Goal: Complete application form: Complete application form

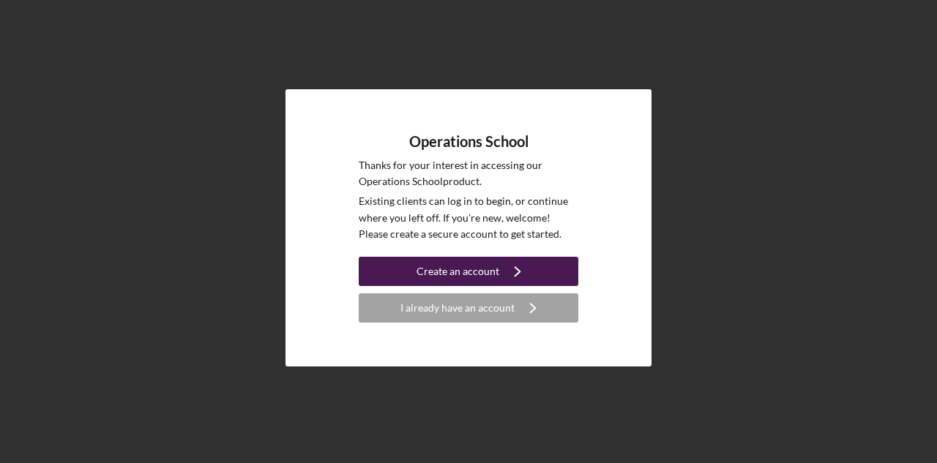
click at [480, 272] on div "Create an account" at bounding box center [457, 271] width 83 height 29
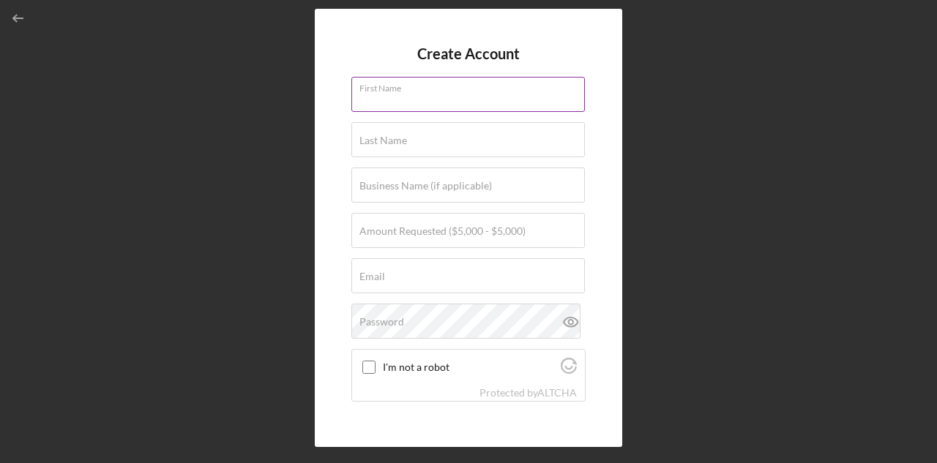
click at [421, 88] on div "First Name" at bounding box center [468, 95] width 234 height 37
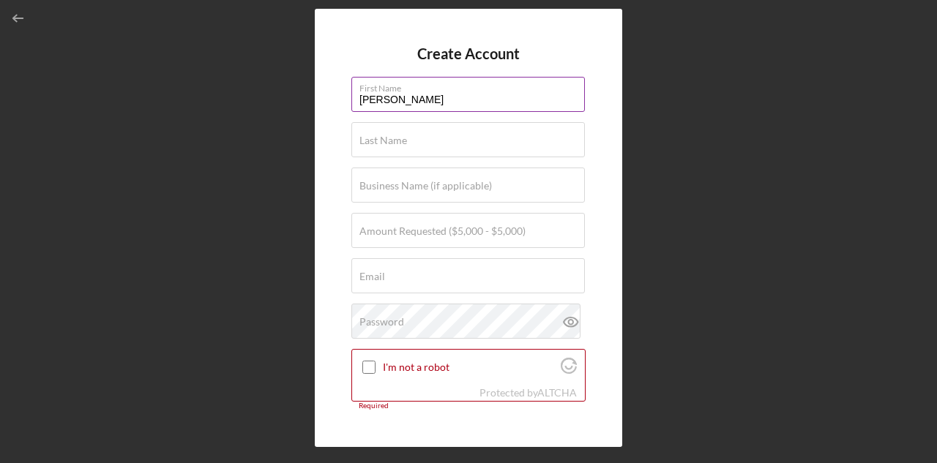
type input "[PERSON_NAME]"
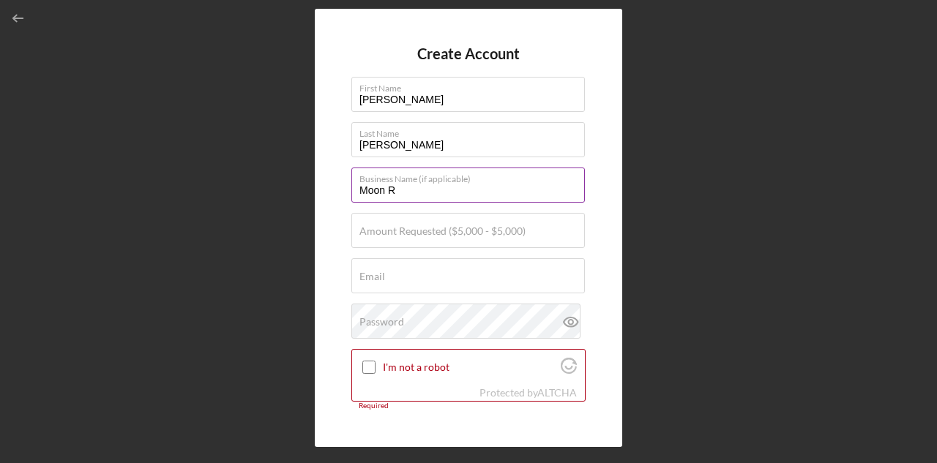
type input "Moon Reflections Photography"
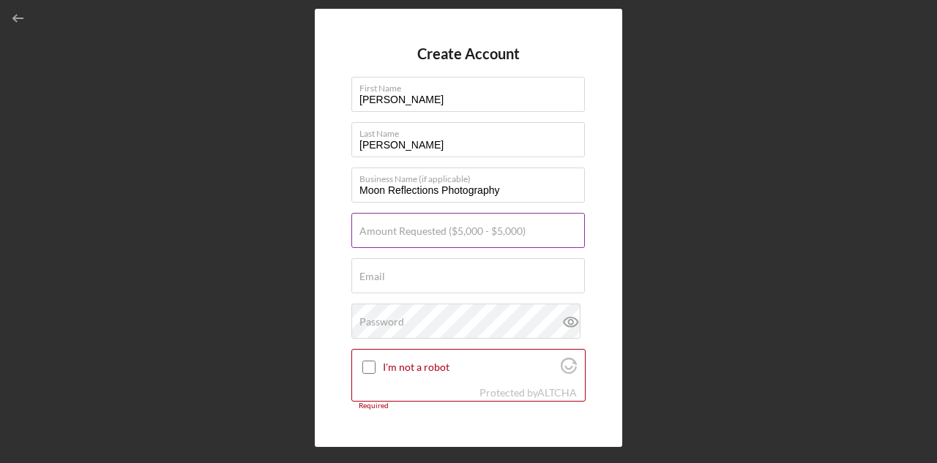
click at [445, 231] on label "Amount Requested ($5,000 - $5,000)" at bounding box center [442, 231] width 166 height 12
click at [445, 231] on input "Amount Requested ($5,000 - $5,000)" at bounding box center [467, 230] width 233 height 35
type input "$5,000"
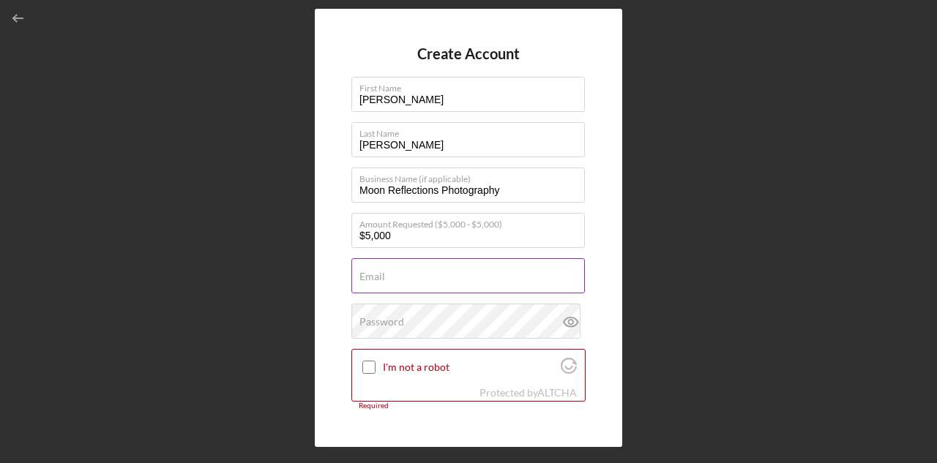
click at [428, 273] on div "Email Required" at bounding box center [468, 276] width 234 height 37
type input "[EMAIL_ADDRESS][DOMAIN_NAME]"
click at [388, 312] on div "Password" at bounding box center [468, 322] width 234 height 37
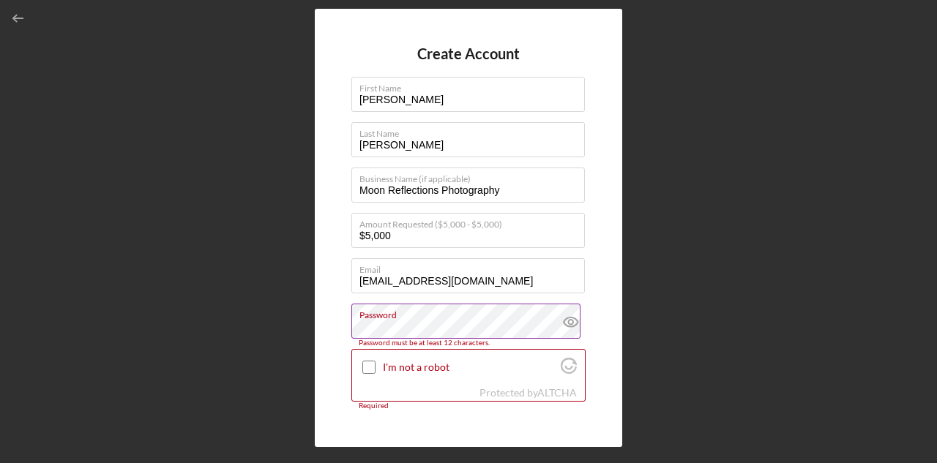
click at [562, 320] on icon at bounding box center [570, 322] width 37 height 37
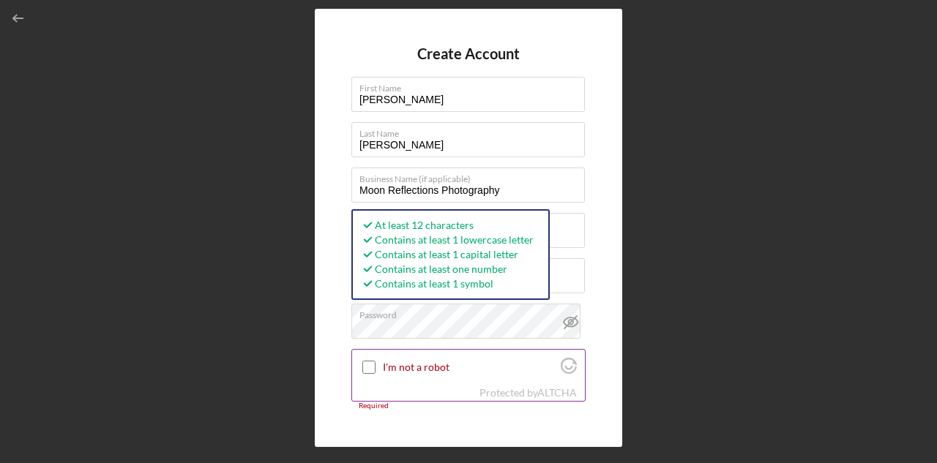
click at [375, 366] on input "I'm not a robot" at bounding box center [368, 367] width 13 height 13
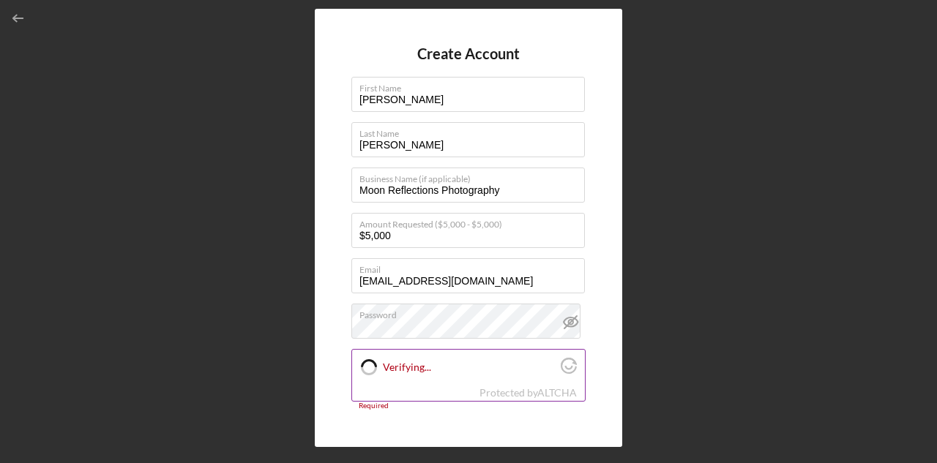
checkbox input "true"
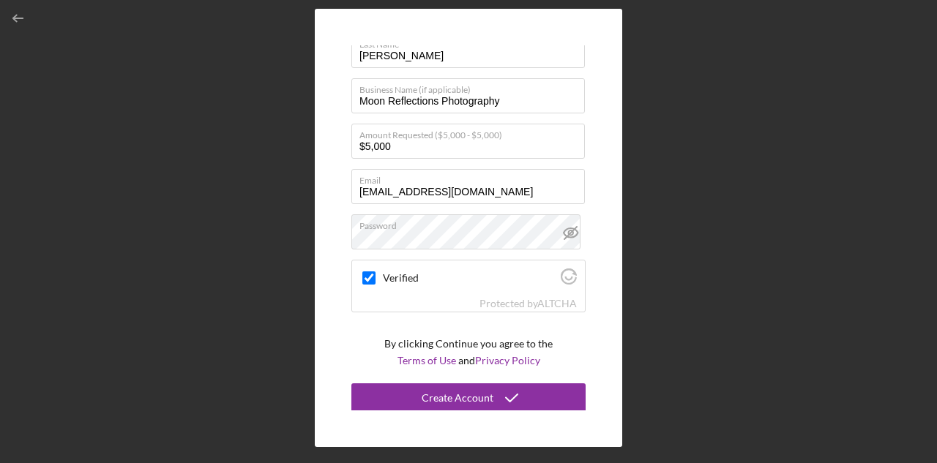
scroll to position [91, 0]
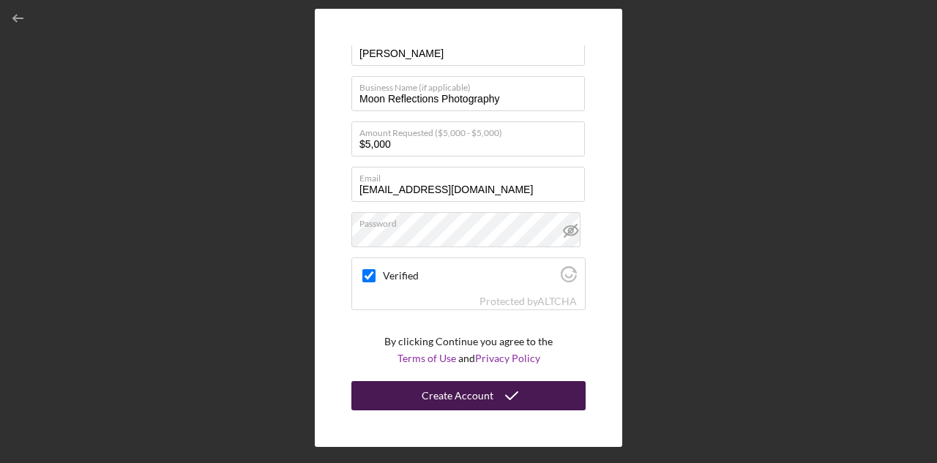
click at [405, 400] on button "Create Account" at bounding box center [468, 395] width 234 height 29
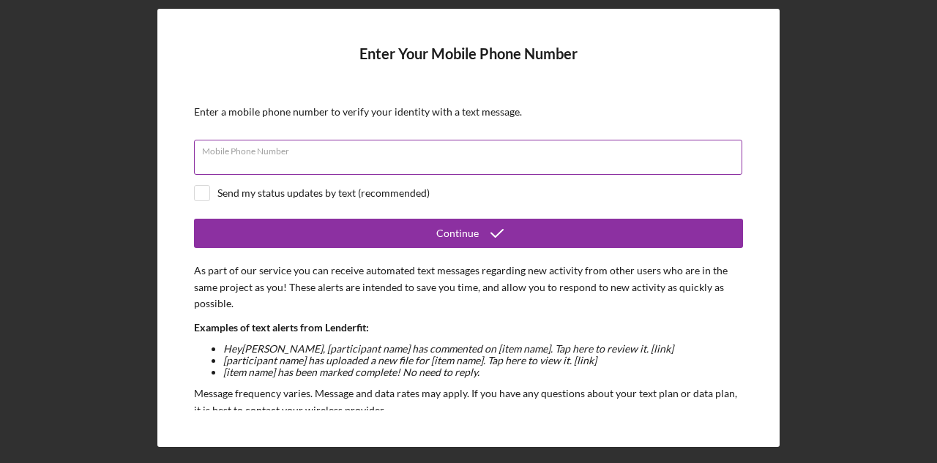
click at [330, 151] on div "Mobile Phone Number" at bounding box center [468, 158] width 549 height 37
type input "[PHONE_NUMBER]"
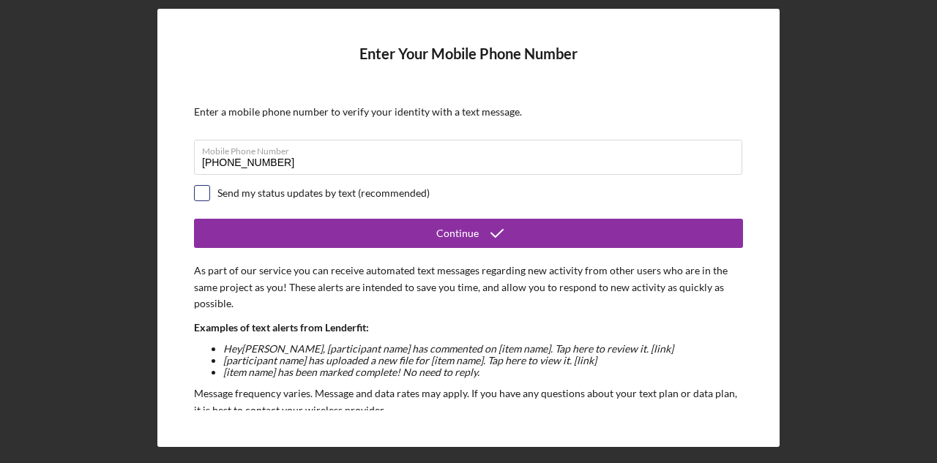
click at [201, 191] on input "checkbox" at bounding box center [202, 193] width 15 height 15
checkbox input "true"
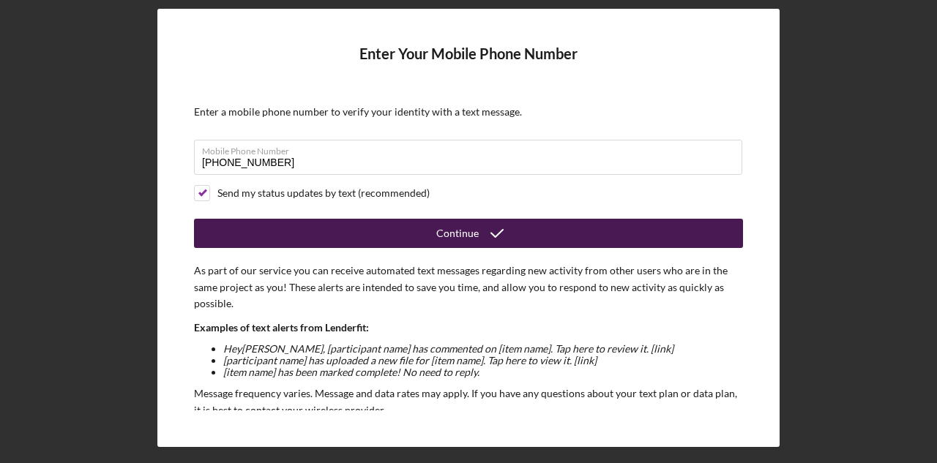
click at [323, 225] on button "Continue" at bounding box center [468, 233] width 549 height 29
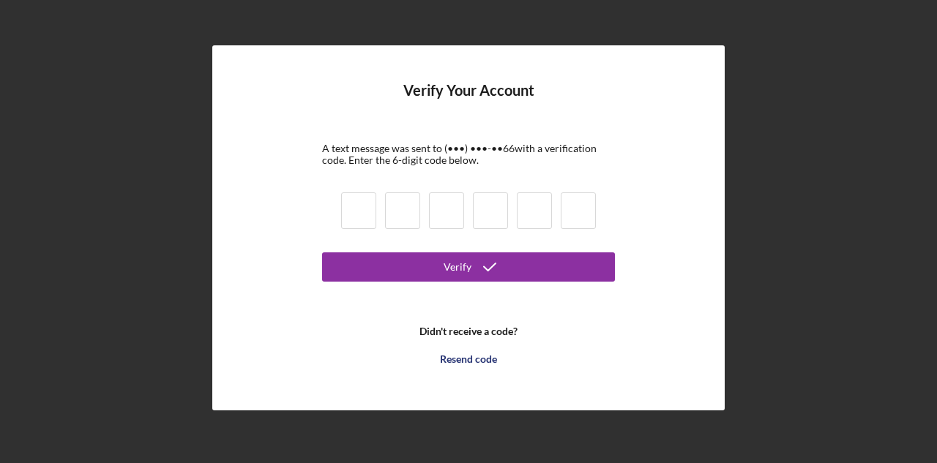
click at [353, 214] on input at bounding box center [358, 210] width 35 height 37
type input "0"
type input "7"
type input "4"
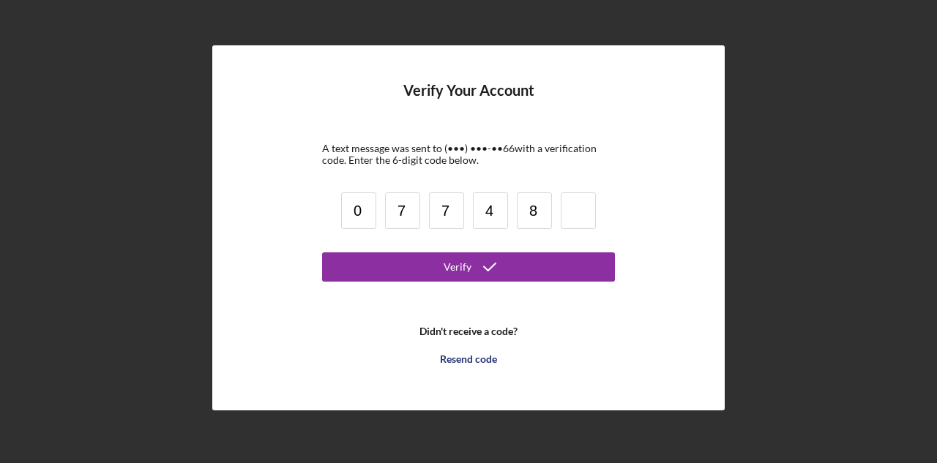
type input "8"
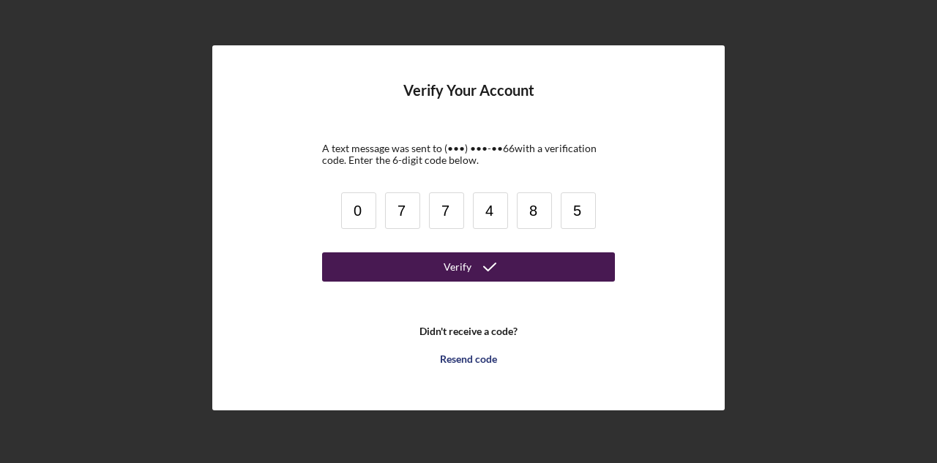
type input "5"
click at [380, 266] on button "Verify" at bounding box center [468, 266] width 293 height 29
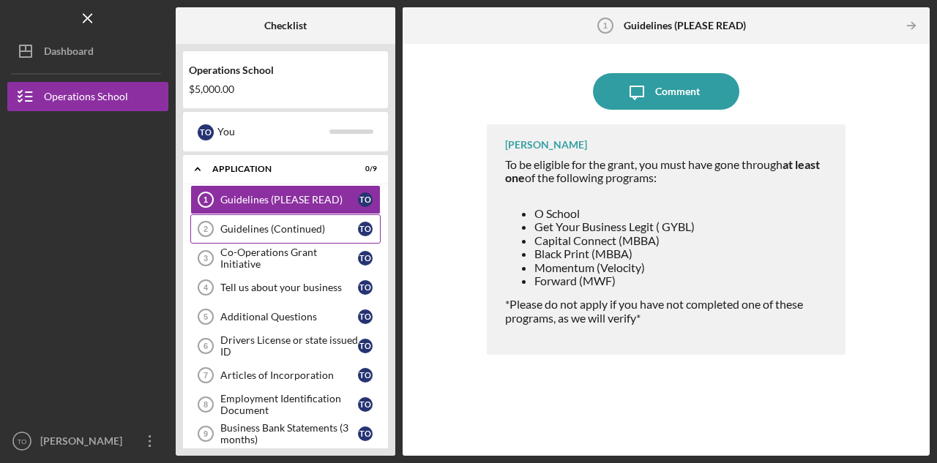
click at [279, 225] on div "Guidelines (Continued)" at bounding box center [289, 229] width 138 height 12
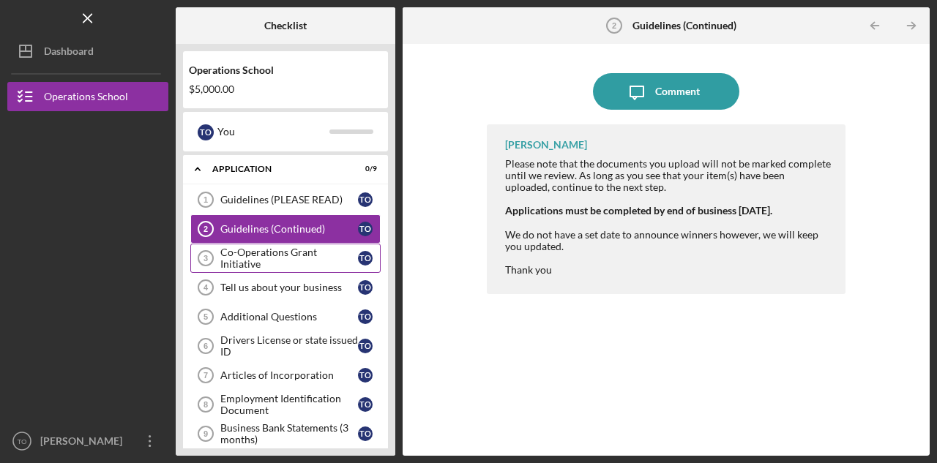
click at [280, 261] on div "Co-Operations Grant Initiative" at bounding box center [289, 258] width 138 height 23
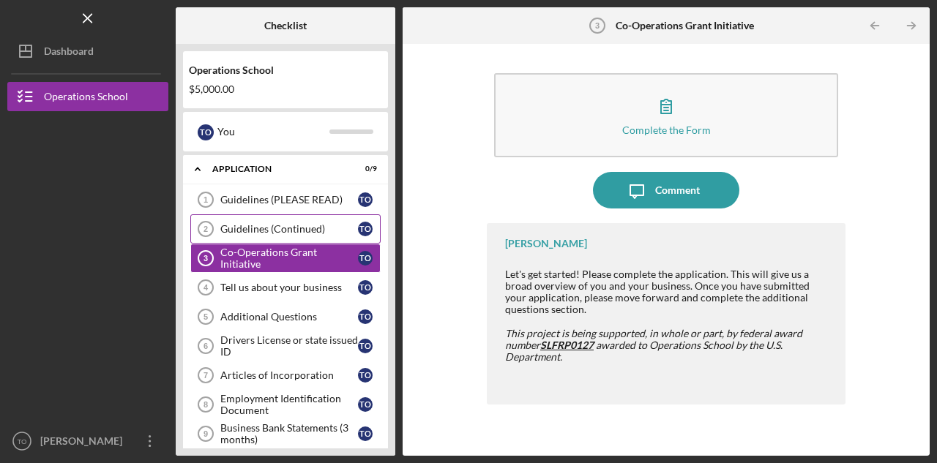
click at [277, 221] on link "Guidelines (Continued) 2 Guidelines (Continued) T O" at bounding box center [285, 228] width 190 height 29
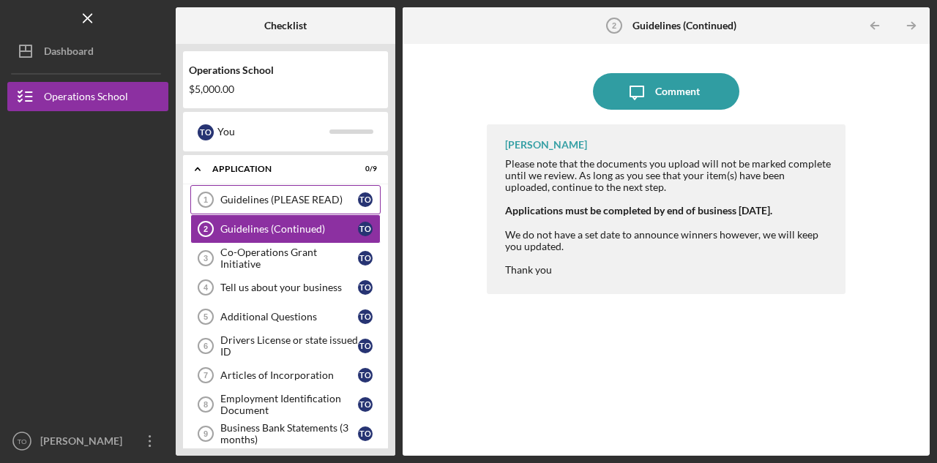
click at [284, 200] on div "Guidelines (PLEASE READ)" at bounding box center [289, 200] width 138 height 12
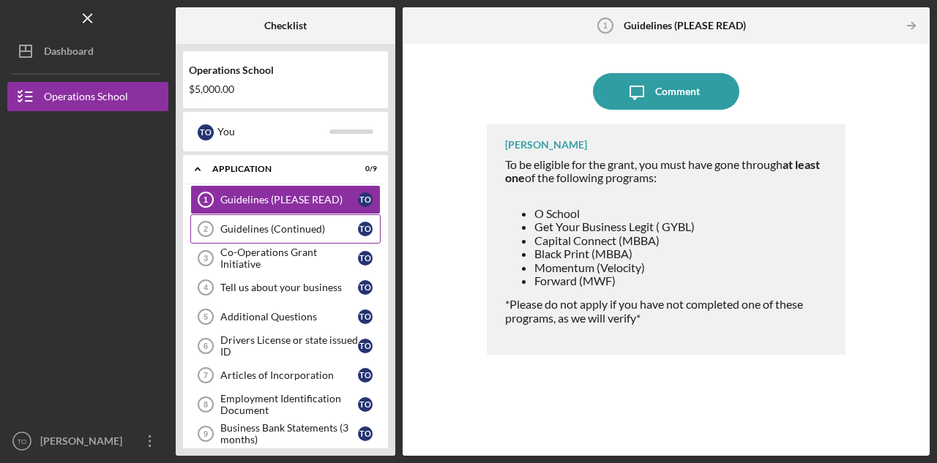
click at [277, 222] on link "Guidelines (Continued) 2 Guidelines (Continued) T O" at bounding box center [285, 228] width 190 height 29
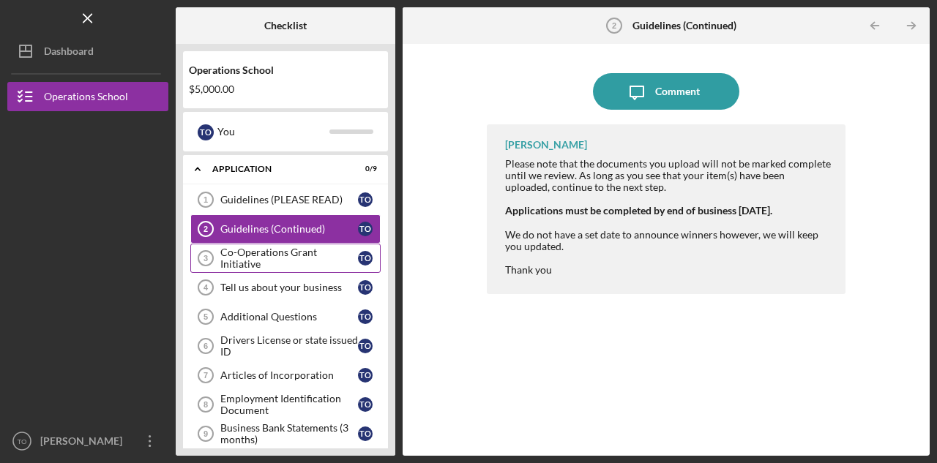
click at [277, 251] on link "Co-Operations Grant Initiative 3 Co-Operations Grant Initiative T O" at bounding box center [285, 258] width 190 height 29
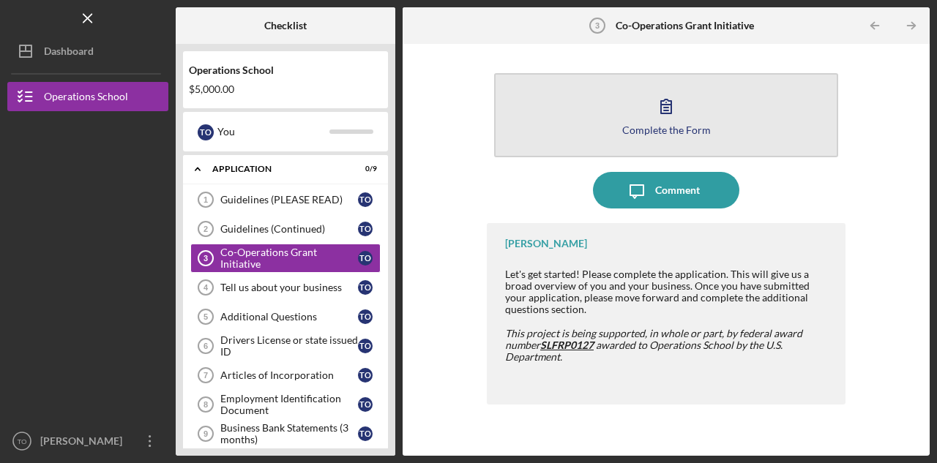
click at [681, 120] on icon "button" at bounding box center [666, 106] width 37 height 37
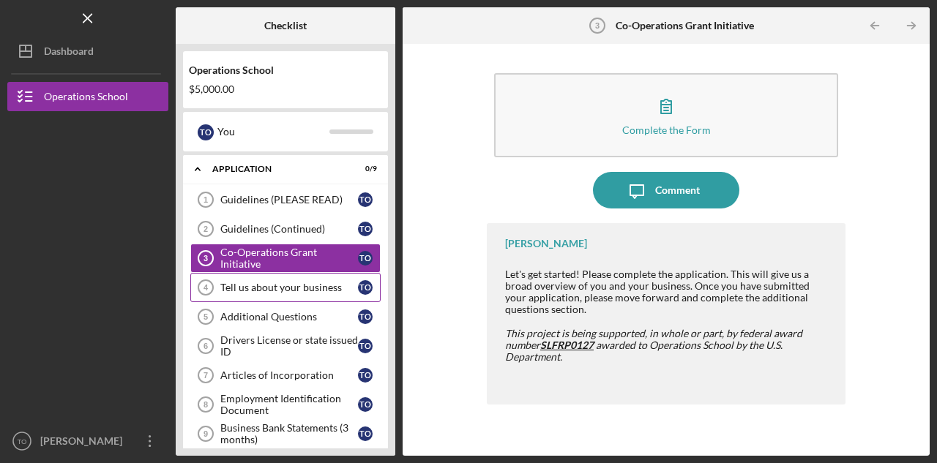
click at [294, 284] on div "Tell us about your business" at bounding box center [289, 288] width 138 height 12
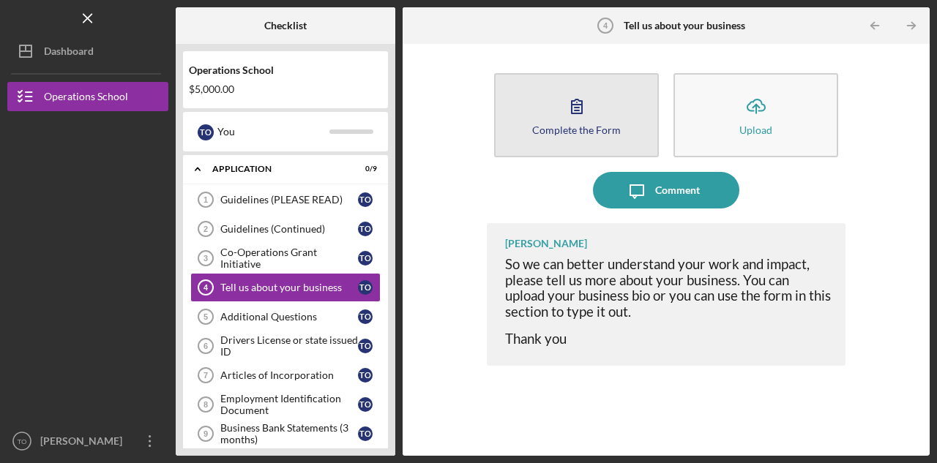
click at [586, 119] on icon "button" at bounding box center [576, 106] width 37 height 37
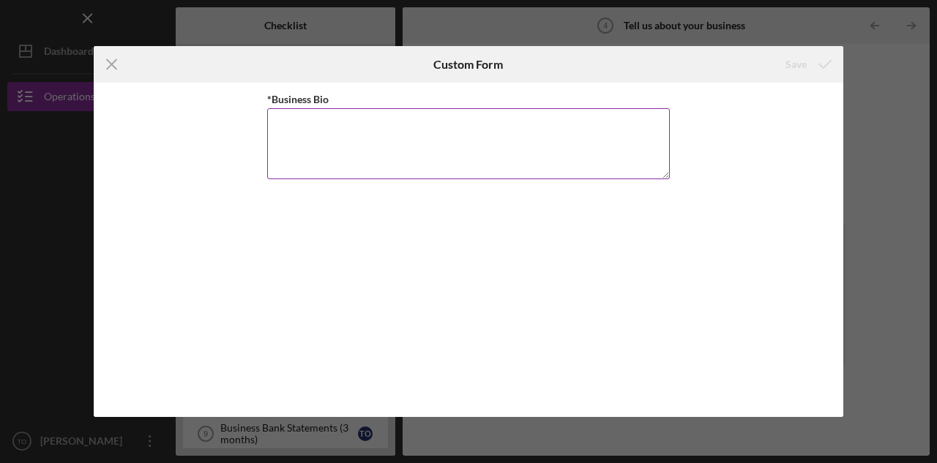
click at [368, 121] on textarea "*Business Bio" at bounding box center [468, 143] width 402 height 70
paste textarea "Lore Ipsumdolors Ametconsect, ADI (ELI) se d Eiusm Tempori-utlab, Etdol-magna a…"
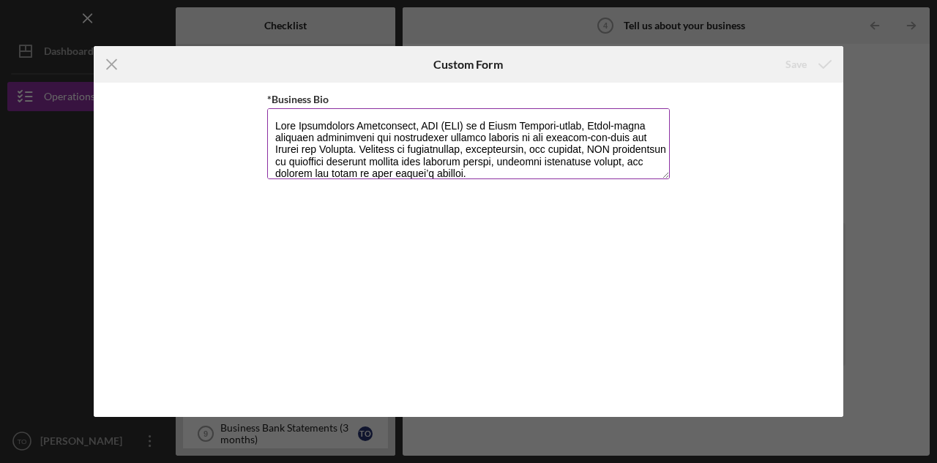
scroll to position [130, 0]
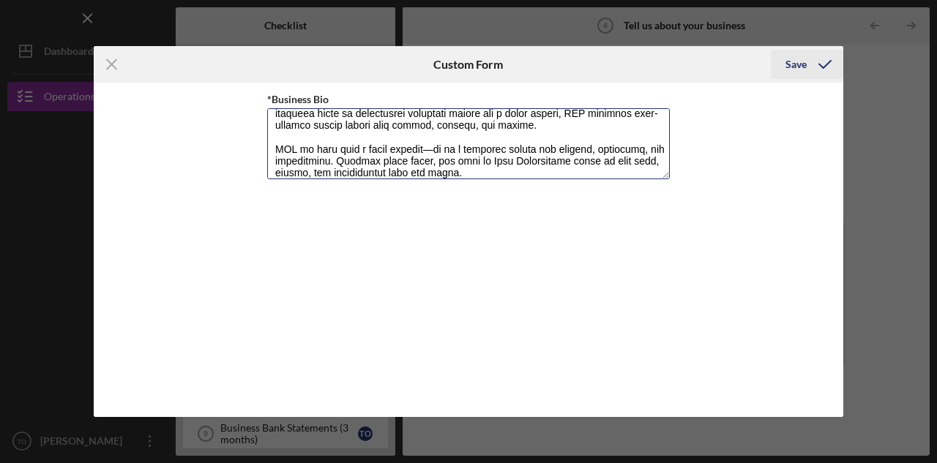
type textarea "Lore Ipsumdolors Ametconsect, ADI (ELI) se d Eiusm Tempori-utlab, Etdol-magna a…"
click at [805, 63] on div "Save" at bounding box center [795, 64] width 21 height 29
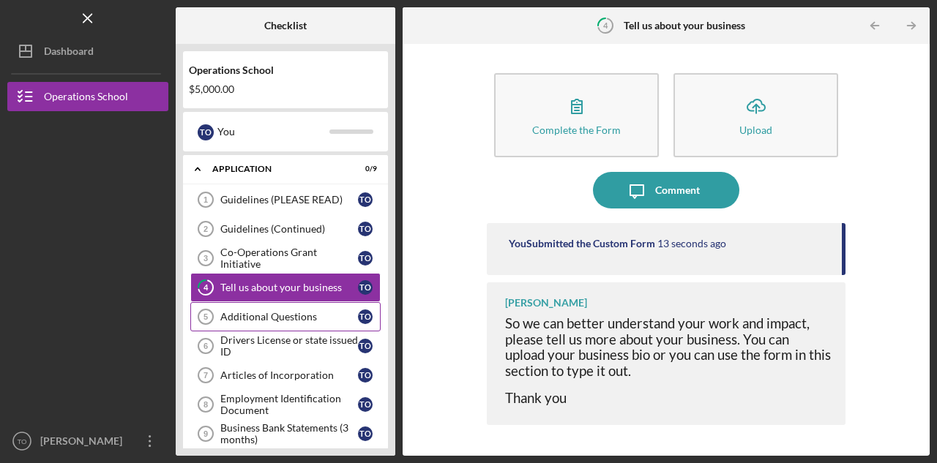
click at [279, 315] on div "Additional Questions" at bounding box center [289, 317] width 138 height 12
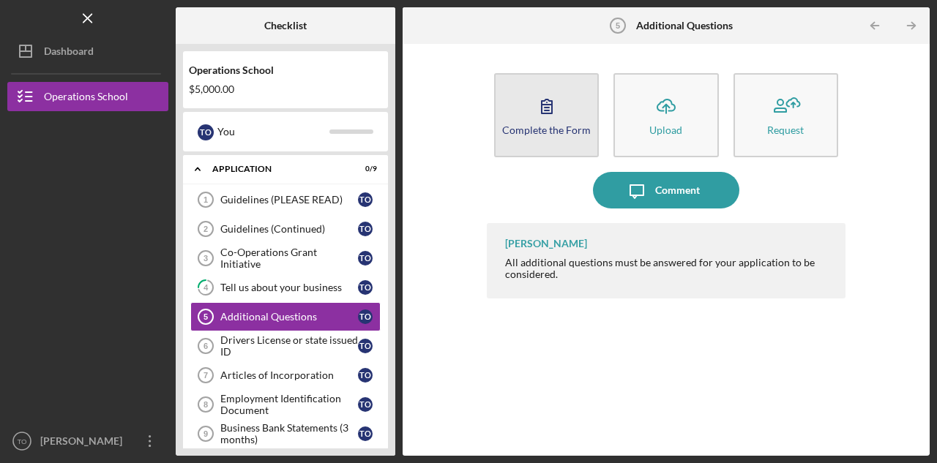
click at [525, 123] on button "Complete the Form Form" at bounding box center [546, 115] width 105 height 84
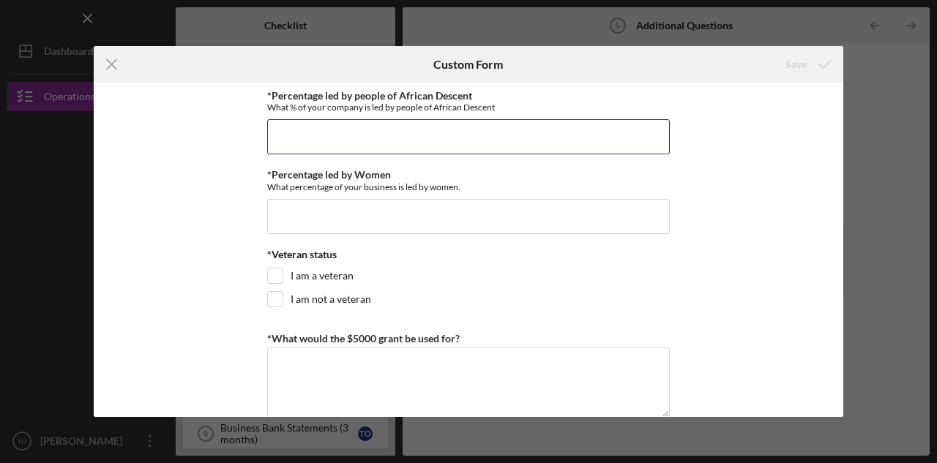
click at [525, 123] on input "*Percentage led by people of African Descent" at bounding box center [468, 136] width 402 height 35
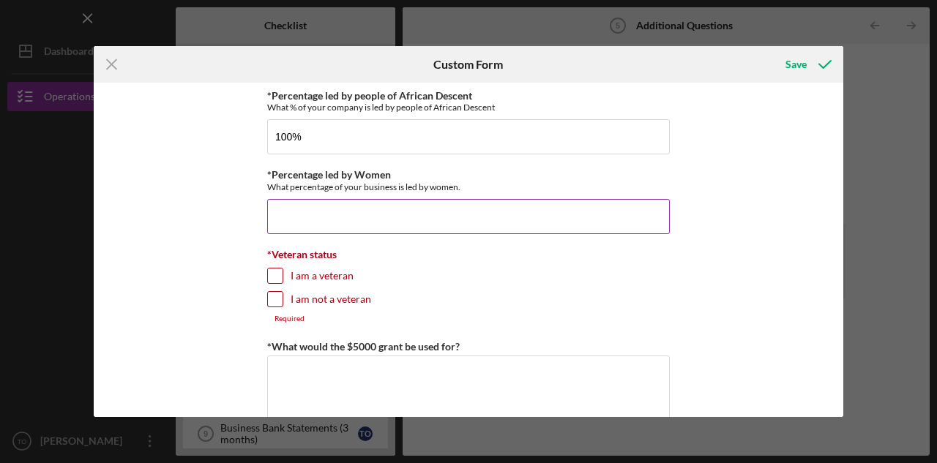
type input "100.00000%"
click at [354, 213] on input "*Percentage led by Women" at bounding box center [468, 216] width 402 height 35
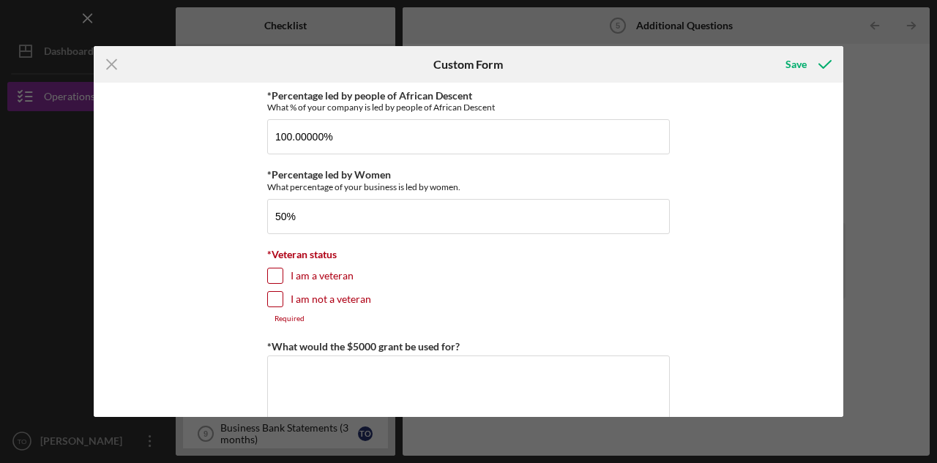
type input "50.00000%"
click at [276, 274] on input "I am a veteran" at bounding box center [275, 276] width 15 height 15
checkbox input "true"
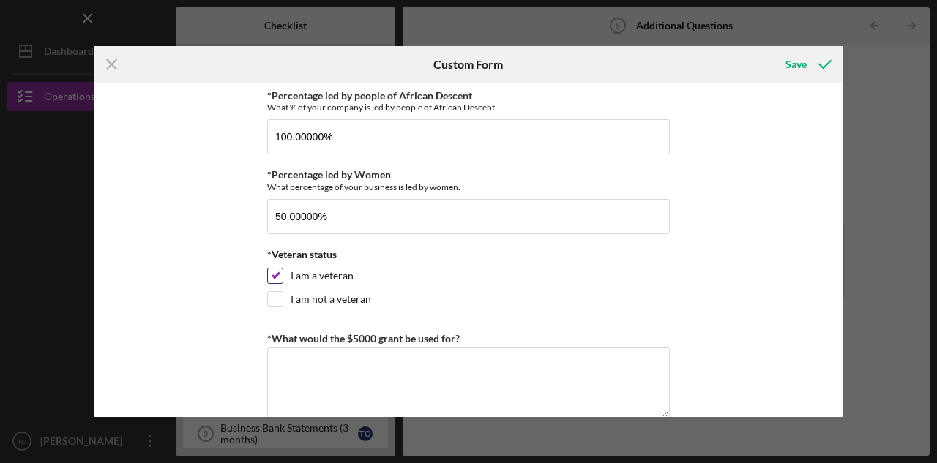
scroll to position [73, 0]
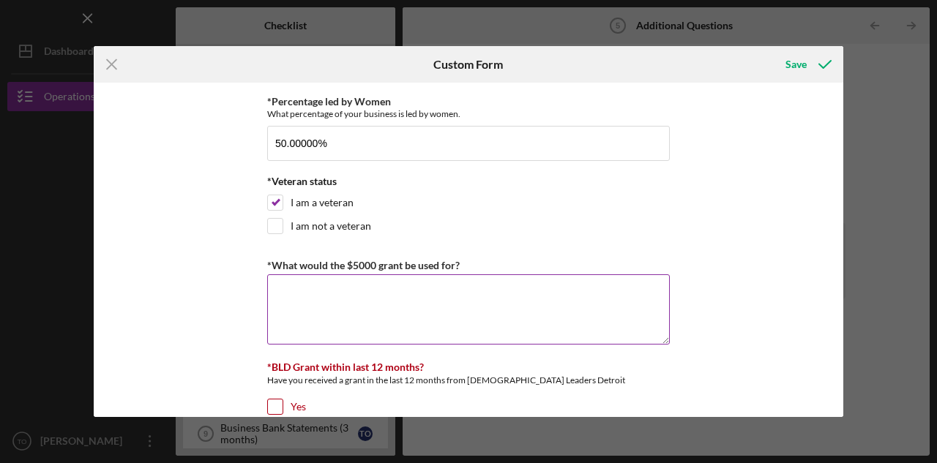
click at [333, 296] on textarea "*What would the $5000 grant be used for?" at bounding box center [468, 309] width 402 height 70
paste textarea "Lo ipsumdo, sita conse adip elit se doeiusmodt inc utlaboree dol magnaali en ad…"
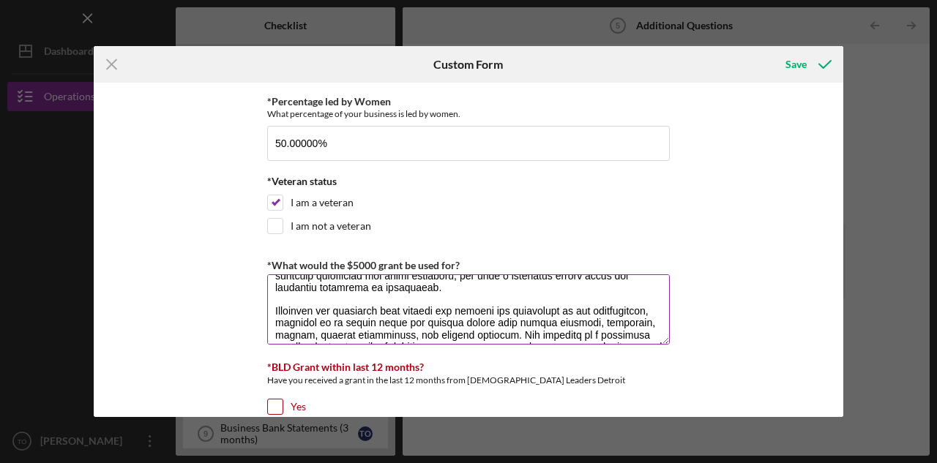
scroll to position [26, 0]
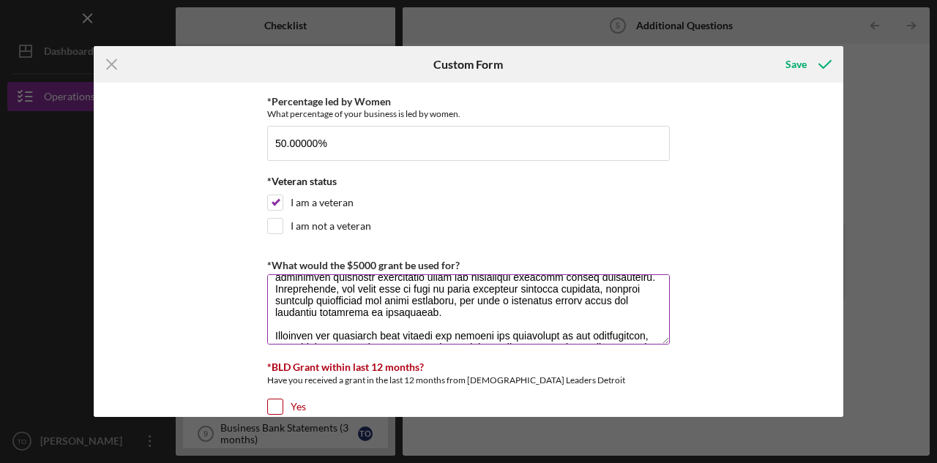
drag, startPoint x: 525, startPoint y: 300, endPoint x: 568, endPoint y: 300, distance: 43.2
click at [568, 300] on textarea "*What would the $5000 grant be used for?" at bounding box center [468, 309] width 402 height 70
drag, startPoint x: 584, startPoint y: 299, endPoint x: 600, endPoint y: 300, distance: 16.2
click at [600, 300] on textarea "*What would the $5000 grant be used for?" at bounding box center [468, 309] width 402 height 70
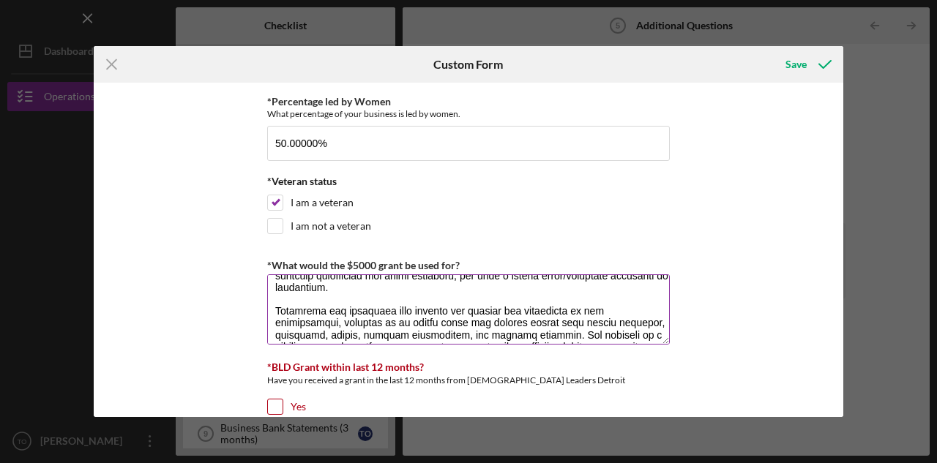
scroll to position [76, 0]
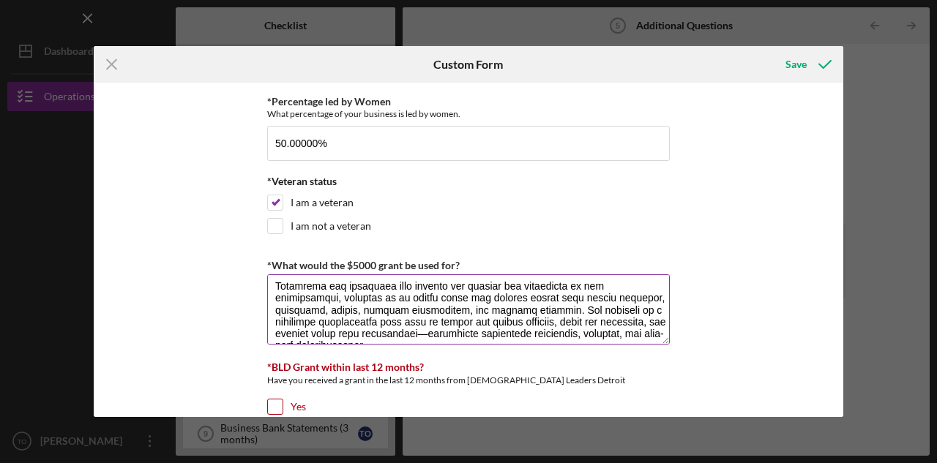
drag, startPoint x: 503, startPoint y: 297, endPoint x: 500, endPoint y: 310, distance: 13.4
click at [500, 310] on textarea "*What would the $5000 grant be used for?" at bounding box center [468, 309] width 402 height 70
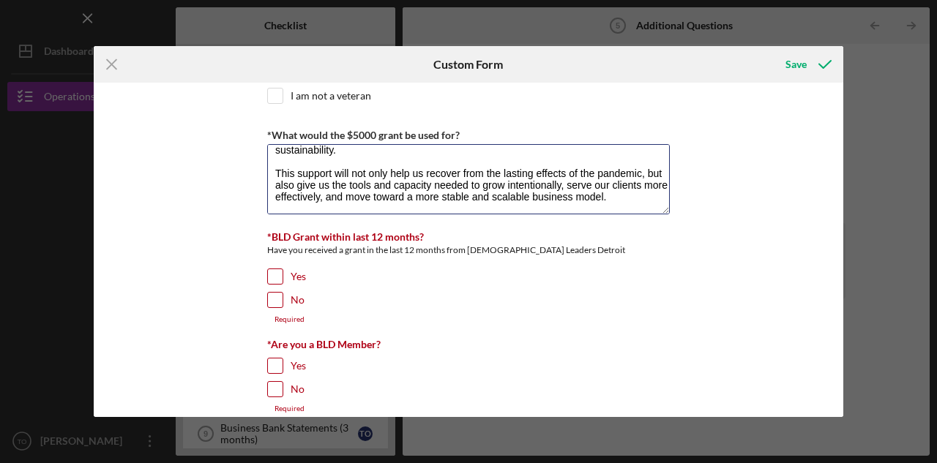
scroll to position [220, 0]
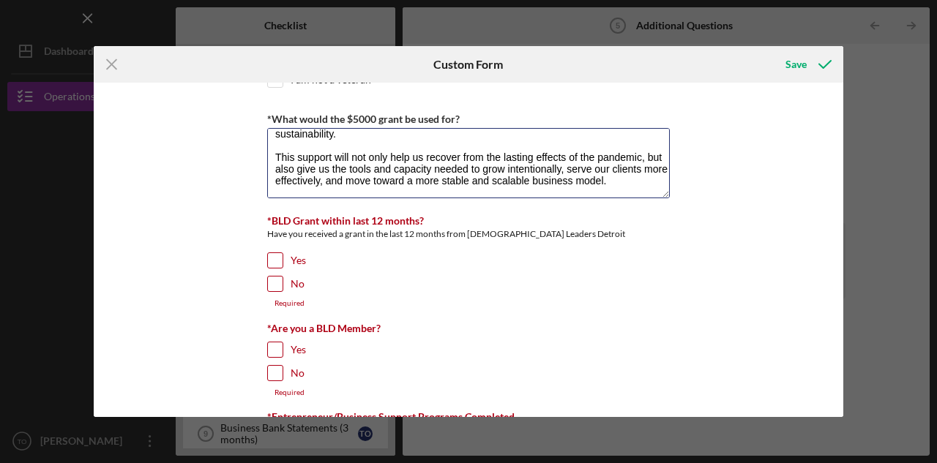
type textarea "If awarded, this grant will help us strengthen and stabilize our business by ad…"
click at [268, 282] on input "No" at bounding box center [275, 284] width 15 height 15
checkbox input "true"
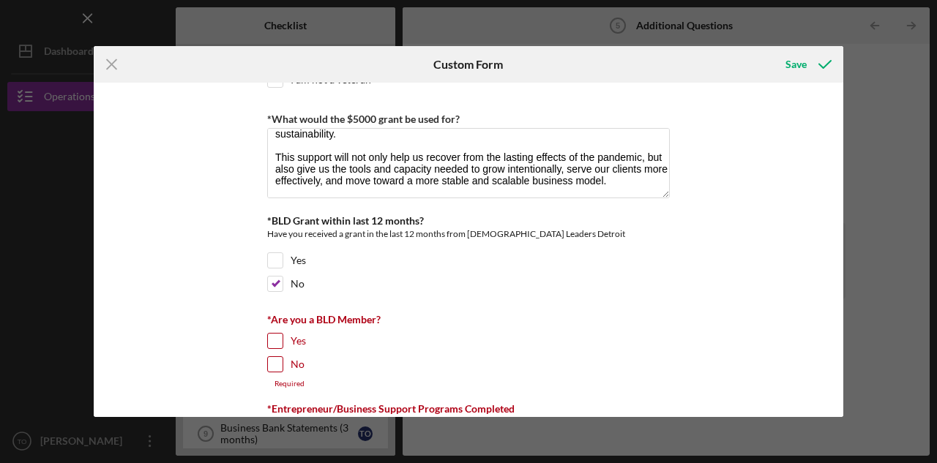
scroll to position [293, 0]
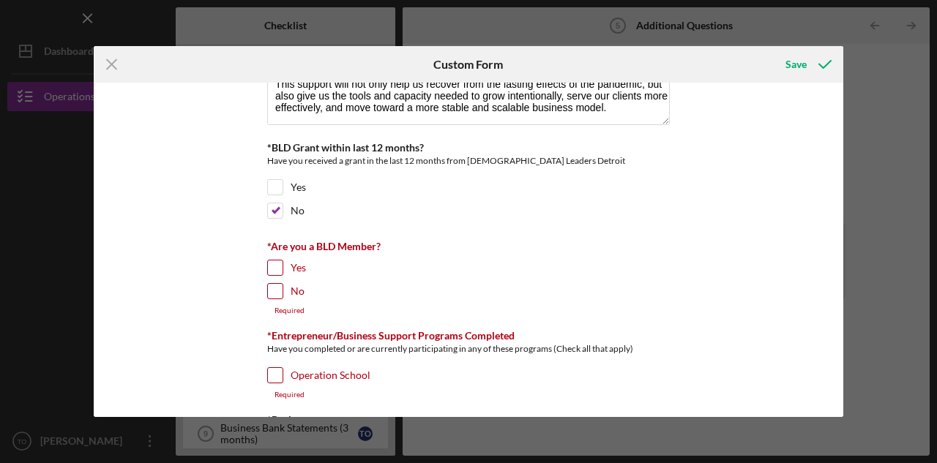
click at [276, 267] on input "Yes" at bounding box center [275, 267] width 15 height 15
checkbox input "true"
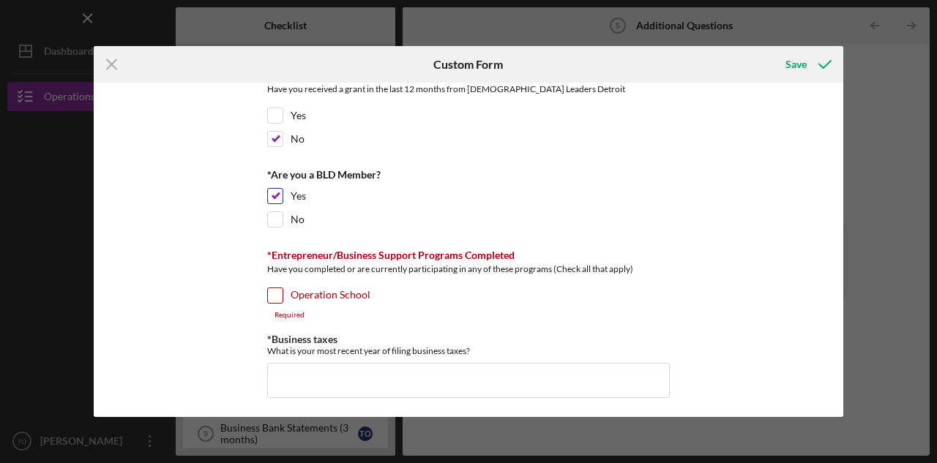
scroll to position [366, 0]
click at [269, 295] on input "Operation School" at bounding box center [275, 294] width 15 height 15
checkbox input "true"
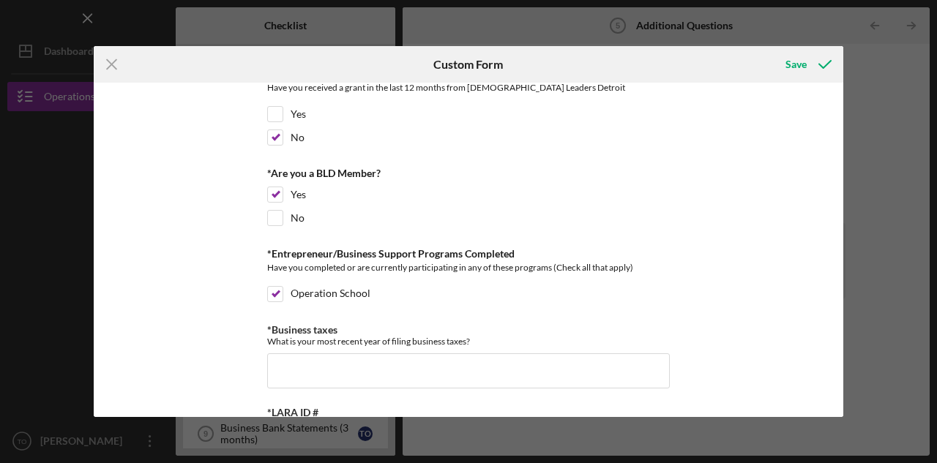
scroll to position [439, 0]
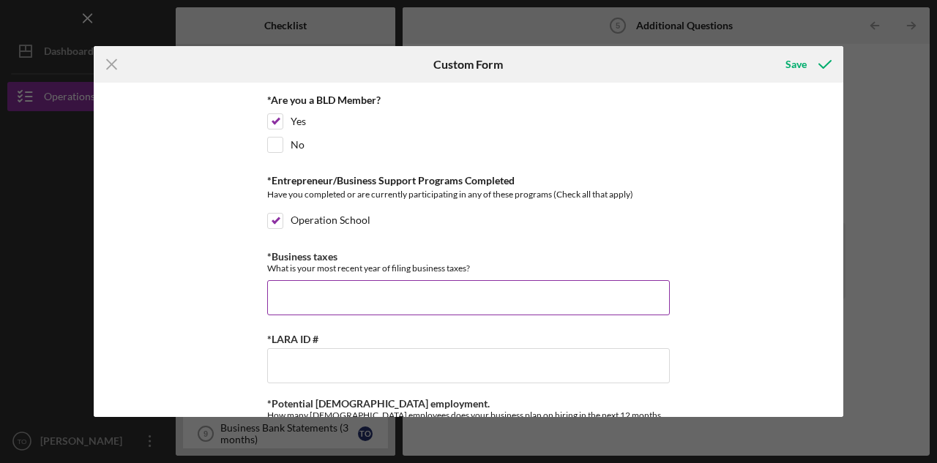
click at [357, 289] on input "*Business taxes" at bounding box center [468, 297] width 402 height 35
type input "2024"
click at [222, 322] on div "*Percentage led by people of African Descent What % of your company is led by p…" at bounding box center [468, 250] width 749 height 334
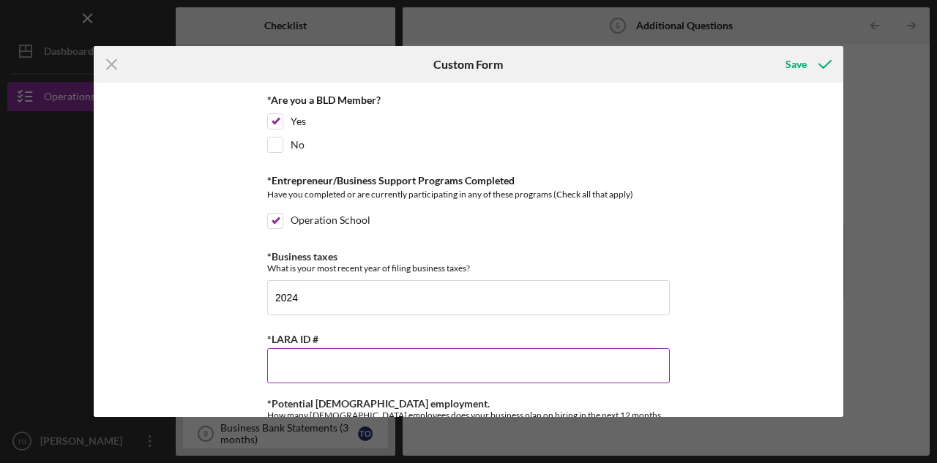
click at [290, 364] on input "*LARA ID #" at bounding box center [468, 365] width 402 height 35
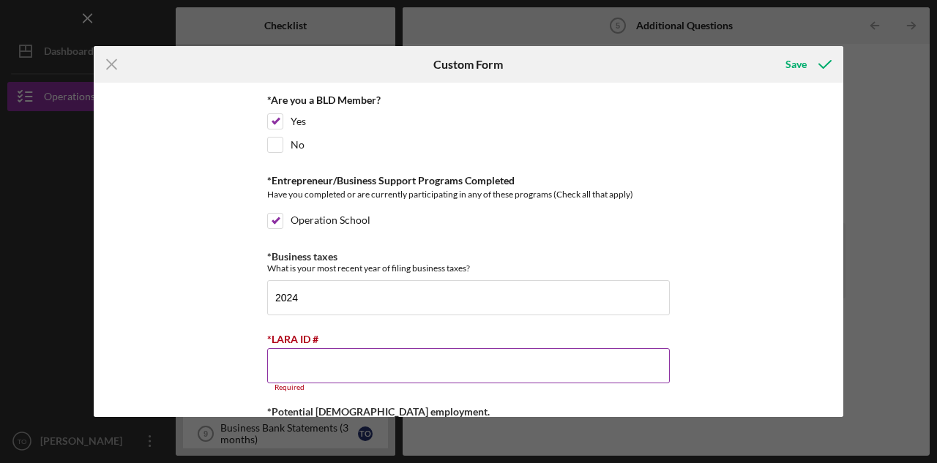
click at [319, 356] on input "*LARA ID #" at bounding box center [468, 365] width 402 height 35
paste input "801679980"
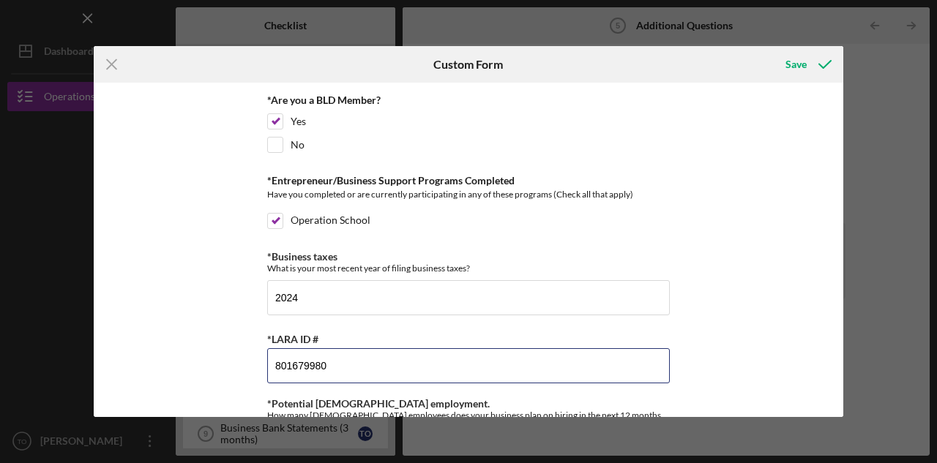
type input "801679980"
click at [236, 336] on div "*Percentage led by people of African Descent What % of your company is led by p…" at bounding box center [468, 250] width 749 height 334
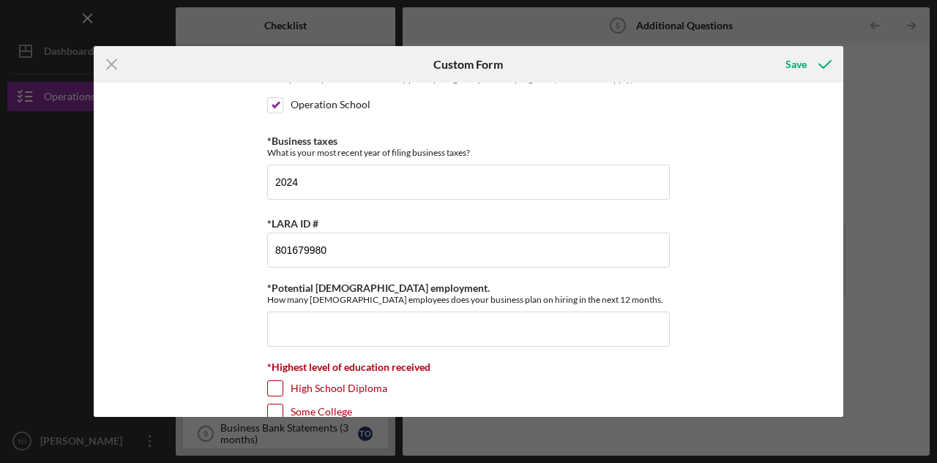
scroll to position [585, 0]
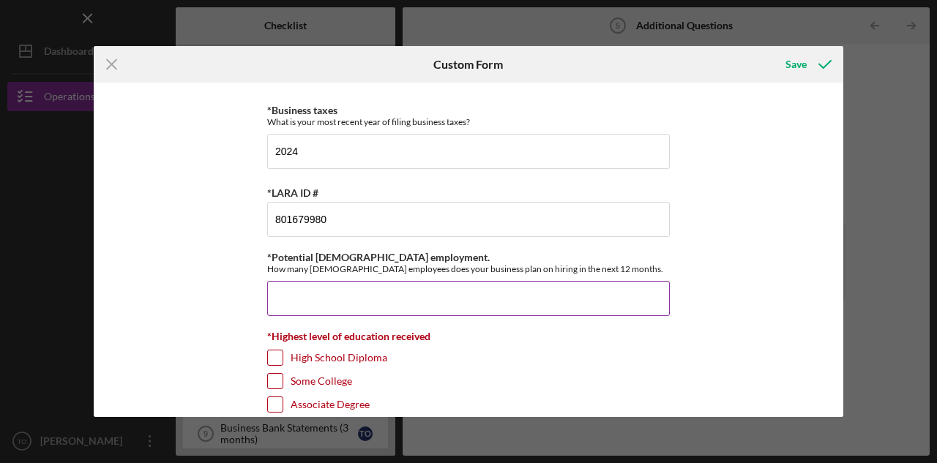
click at [290, 292] on input "*Potential [DEMOGRAPHIC_DATA] employment." at bounding box center [468, 298] width 402 height 35
type input "0"
click at [206, 310] on div "*Percentage led by people of African Descent What % of your company is led by p…" at bounding box center [468, 250] width 749 height 334
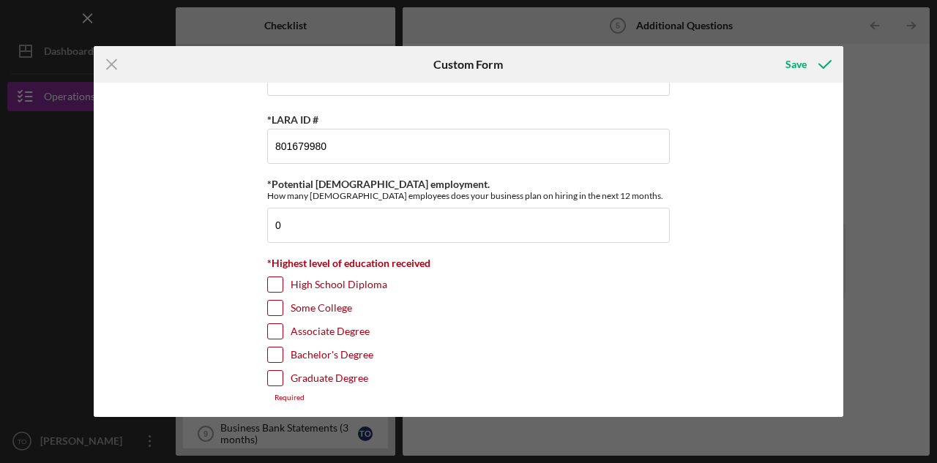
click at [277, 353] on input "Bachelor's Degree" at bounding box center [275, 355] width 15 height 15
checkbox input "true"
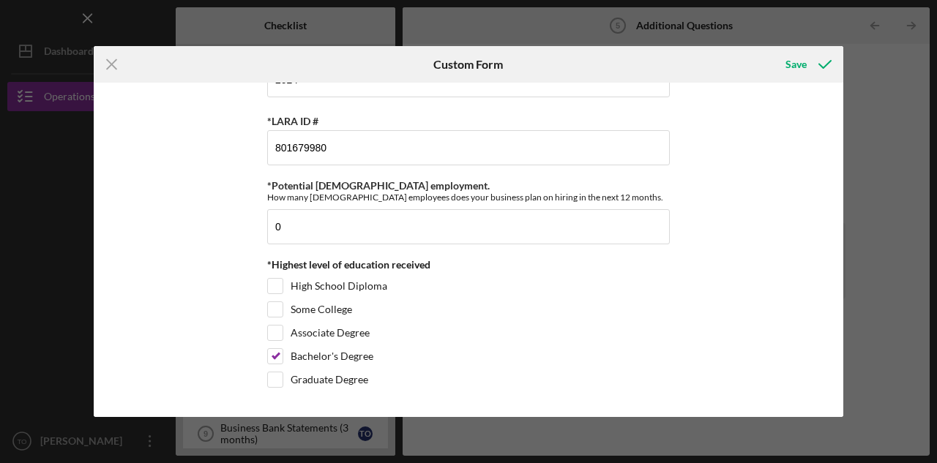
click at [230, 344] on div "*Percentage led by people of African Descent What % of your company is led by p…" at bounding box center [468, 250] width 749 height 334
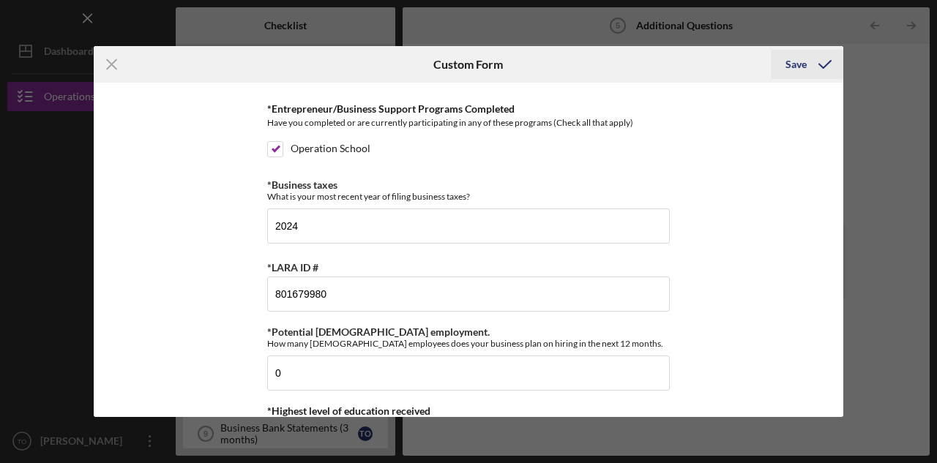
click at [794, 65] on div "Save" at bounding box center [795, 64] width 21 height 29
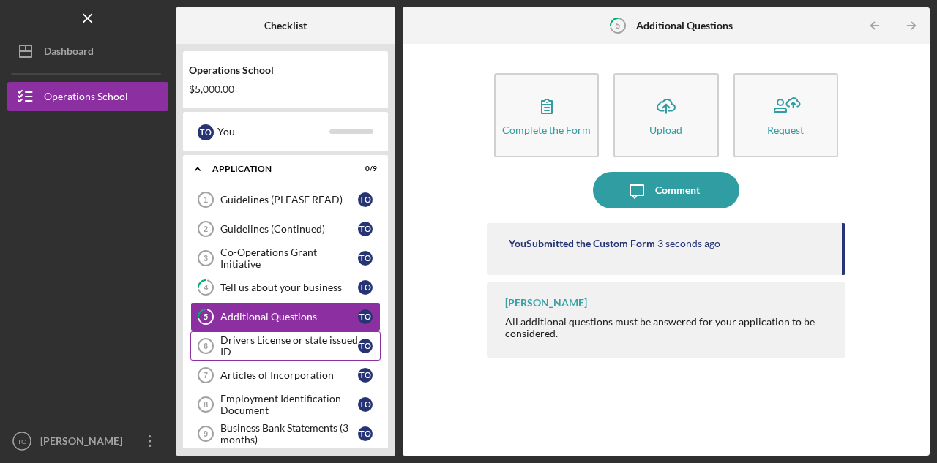
click at [239, 344] on div "Drivers License or state issued ID" at bounding box center [289, 345] width 138 height 23
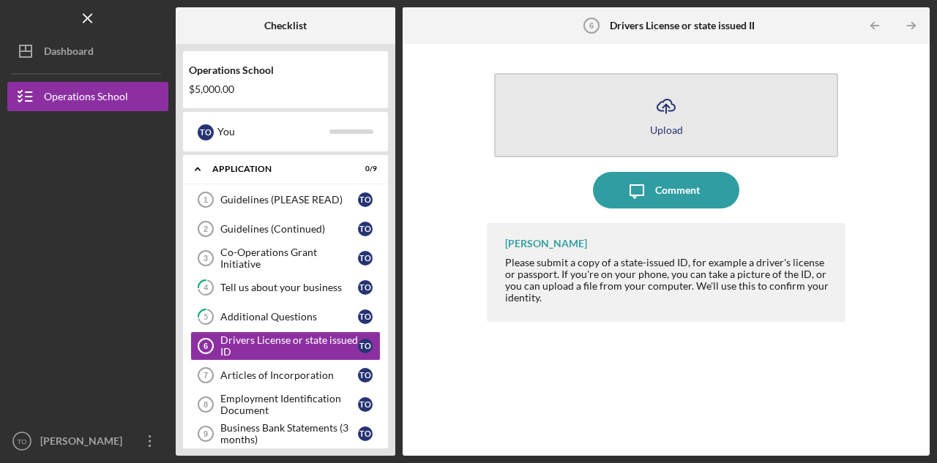
click at [575, 110] on button "Icon/Upload Upload" at bounding box center [666, 115] width 344 height 84
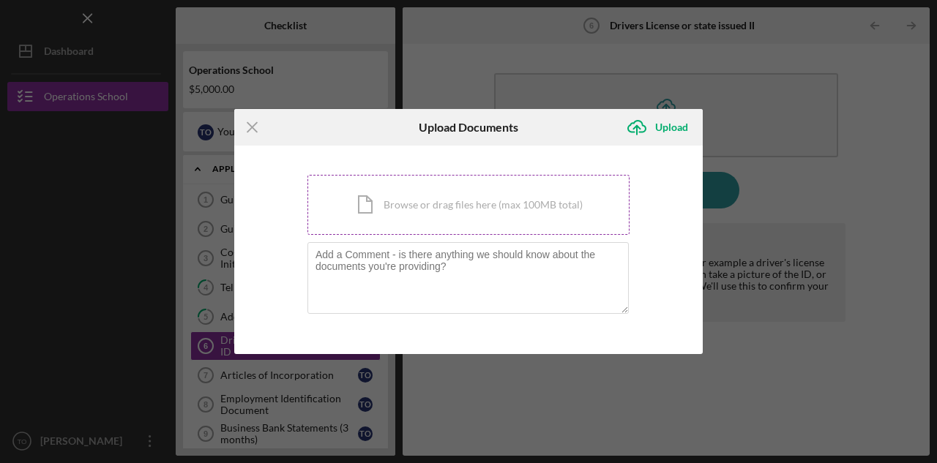
click at [397, 207] on div "Icon/Document Browse or drag files here (max 100MB total) Tap to choose files o…" at bounding box center [468, 205] width 322 height 60
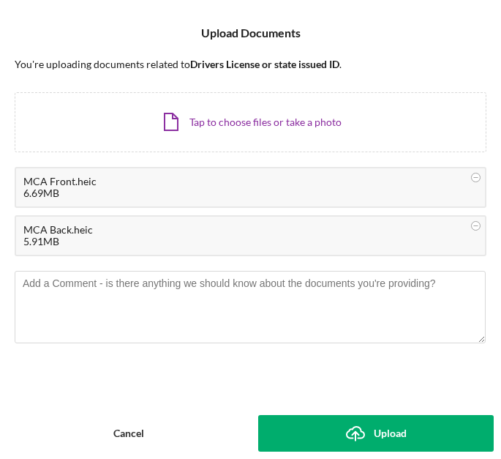
click at [371, 433] on icon "Icon/Upload" at bounding box center [355, 433] width 37 height 37
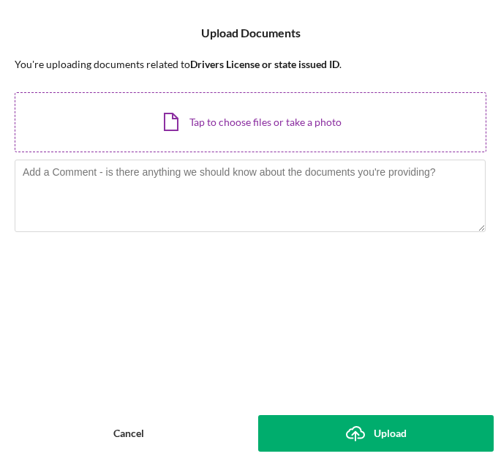
click at [209, 120] on div "Icon/Document Browse or drag files here (max 100MB total) Tap to choose files o…" at bounding box center [251, 122] width 472 height 60
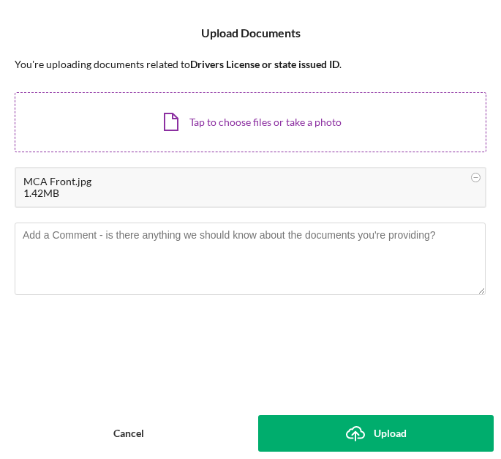
click at [262, 121] on div "Icon/Document Browse or drag files here (max 100MB total) Tap to choose files o…" at bounding box center [251, 122] width 472 height 60
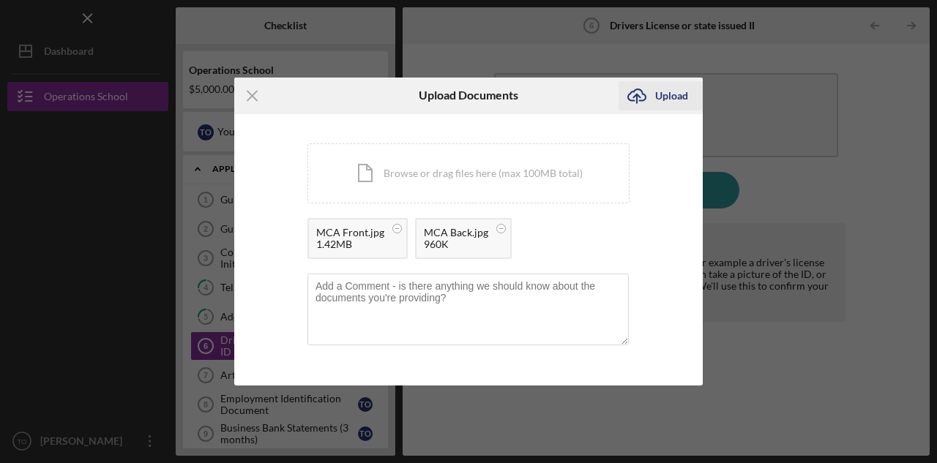
click at [666, 96] on div "Upload" at bounding box center [671, 95] width 33 height 29
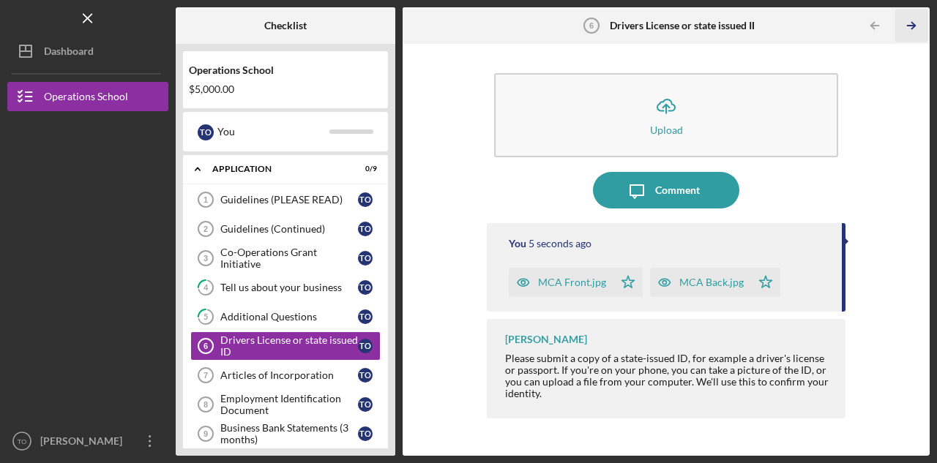
click at [912, 20] on icon "Icon/Table Pagination Arrow" at bounding box center [911, 26] width 33 height 33
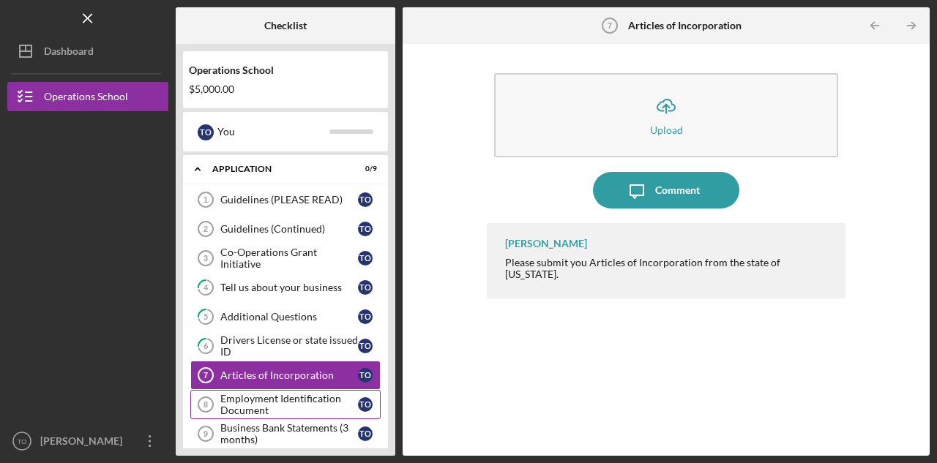
click at [281, 394] on div "Employment Identification Document" at bounding box center [289, 404] width 138 height 23
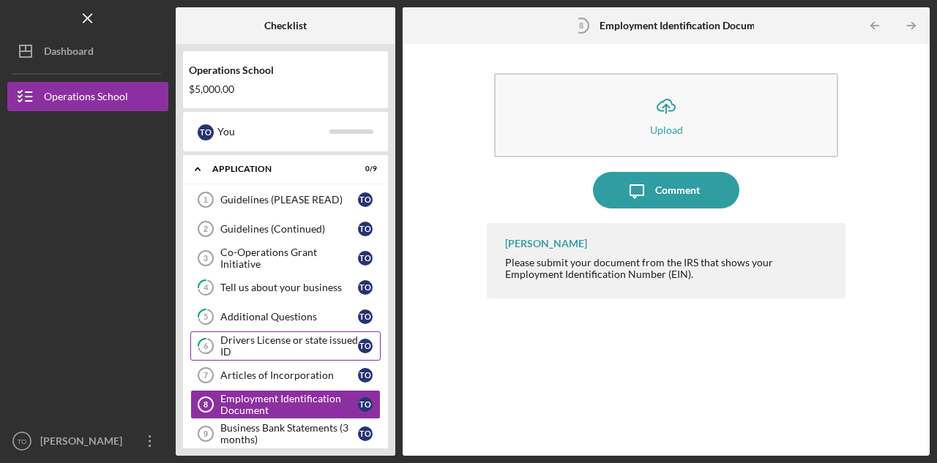
scroll to position [15, 0]
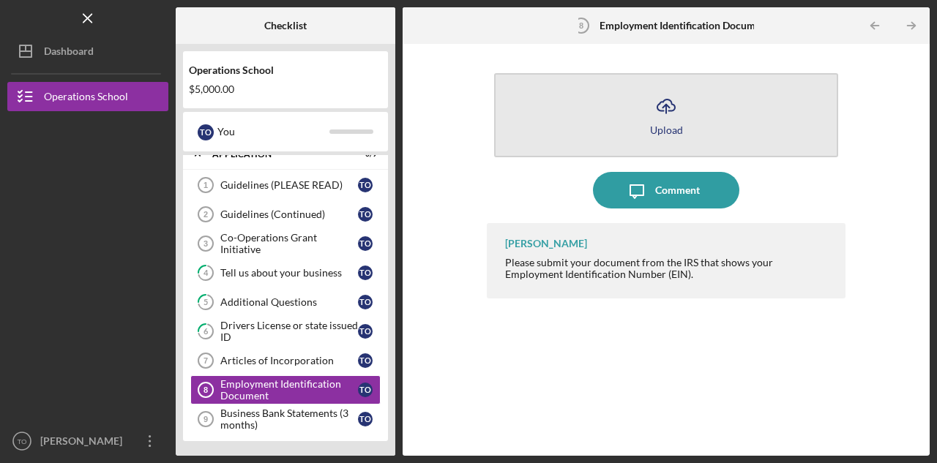
click at [634, 102] on button "Icon/Upload Upload" at bounding box center [666, 115] width 344 height 84
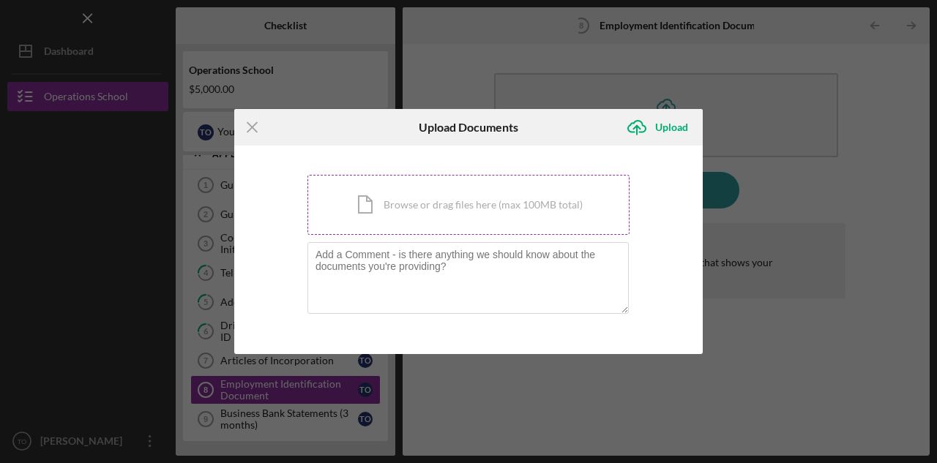
click at [449, 206] on div "Icon/Document Browse or drag files here (max 100MB total) Tap to choose files o…" at bounding box center [468, 205] width 322 height 60
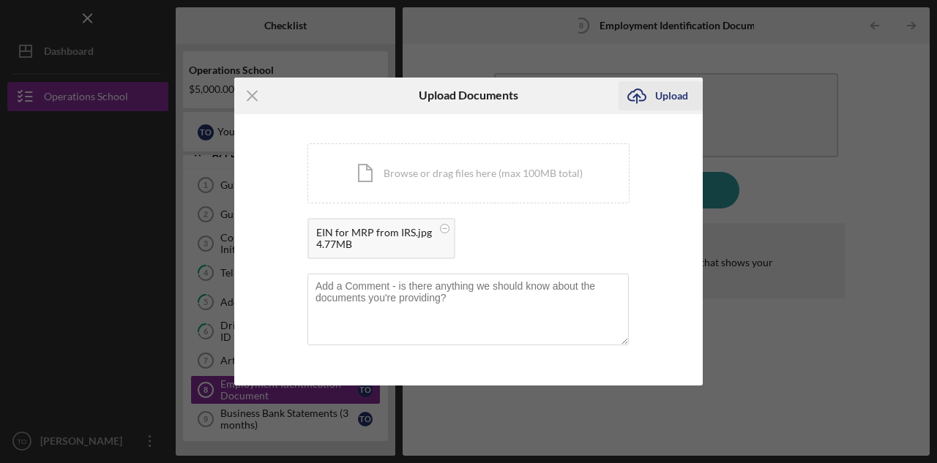
click at [659, 91] on div "Upload" at bounding box center [671, 95] width 33 height 29
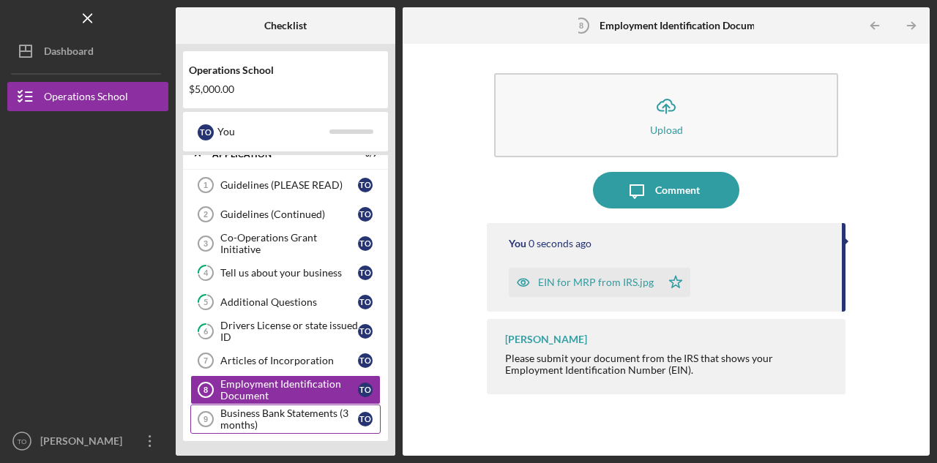
click at [271, 413] on div "Business Bank Statements (3 months)" at bounding box center [289, 419] width 138 height 23
